Goal: Task Accomplishment & Management: Manage account settings

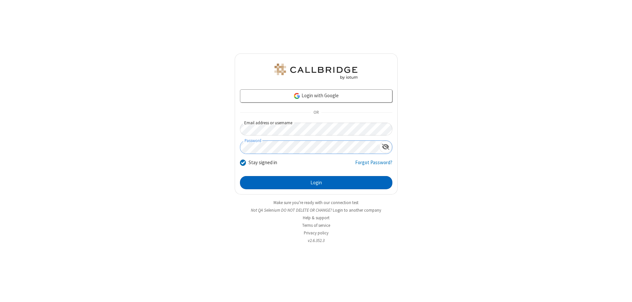
click at [316, 182] on button "Login" at bounding box center [316, 182] width 152 height 13
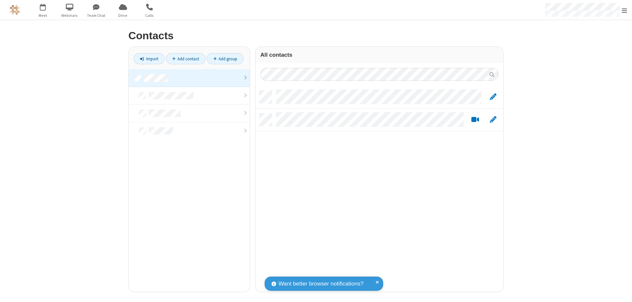
click at [189, 78] on link at bounding box center [189, 78] width 121 height 18
click at [186, 59] on link "Add contact" at bounding box center [186, 58] width 40 height 11
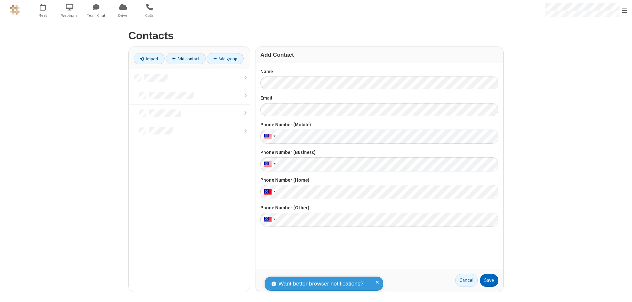
click at [489, 280] on button "Save" at bounding box center [489, 280] width 18 height 13
